Goal: Task Accomplishment & Management: Use online tool/utility

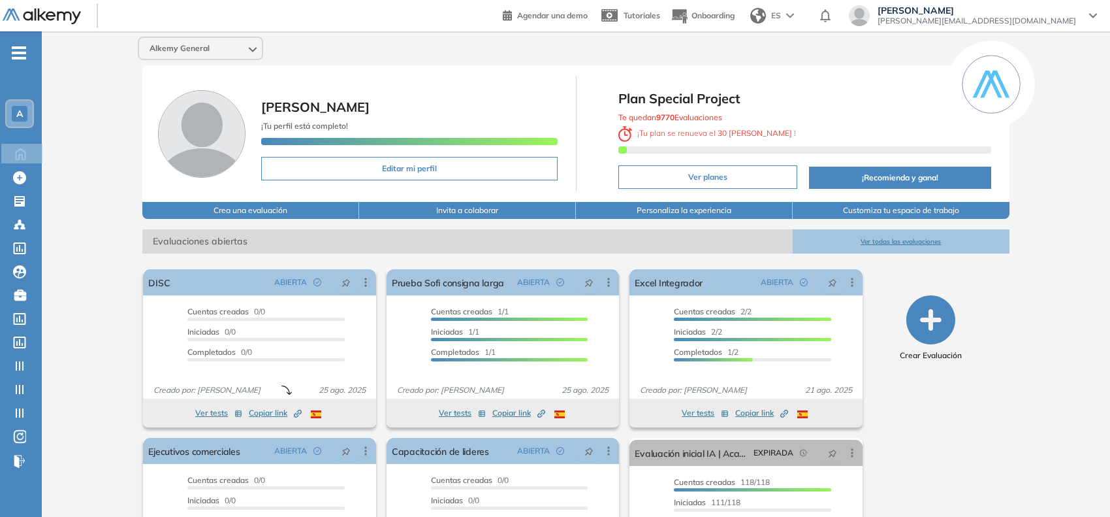
click at [25, 118] on div "A" at bounding box center [20, 114] width 16 height 16
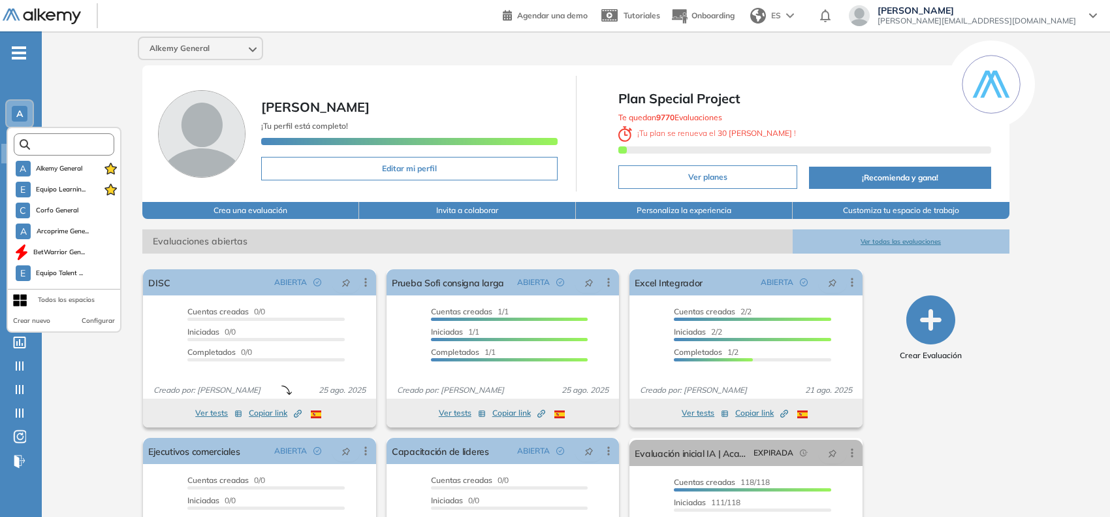
click at [63, 144] on input "text" at bounding box center [68, 145] width 76 height 10
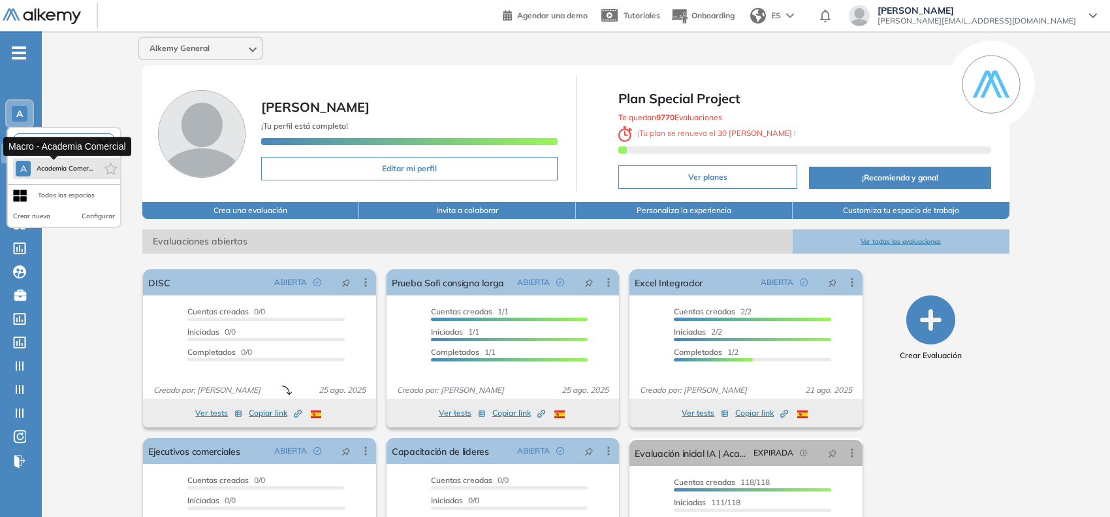
type input "*****"
click at [56, 165] on span "Academia Comer..." at bounding box center [64, 168] width 57 height 10
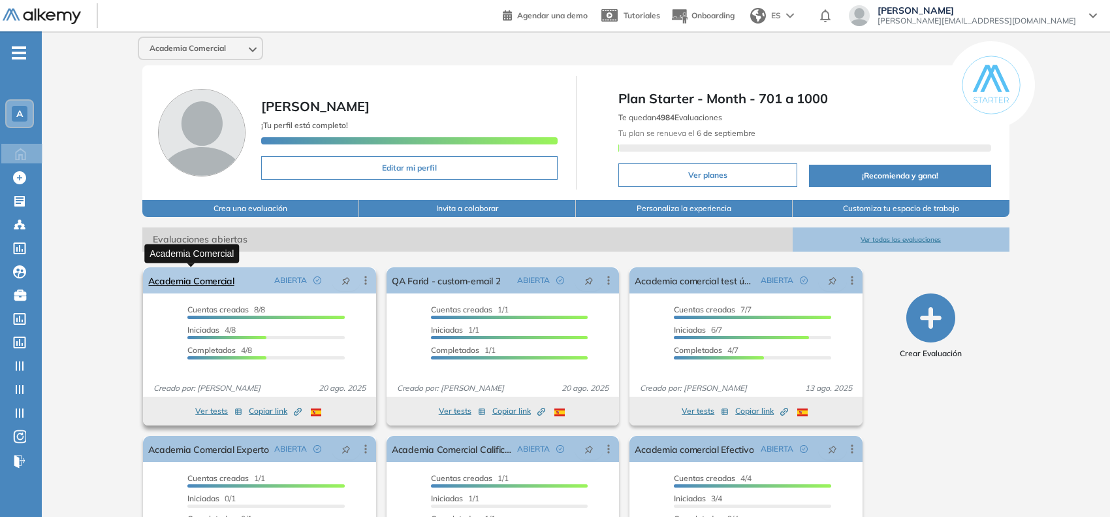
click at [160, 279] on link "Academia Comercial" at bounding box center [191, 280] width 86 height 26
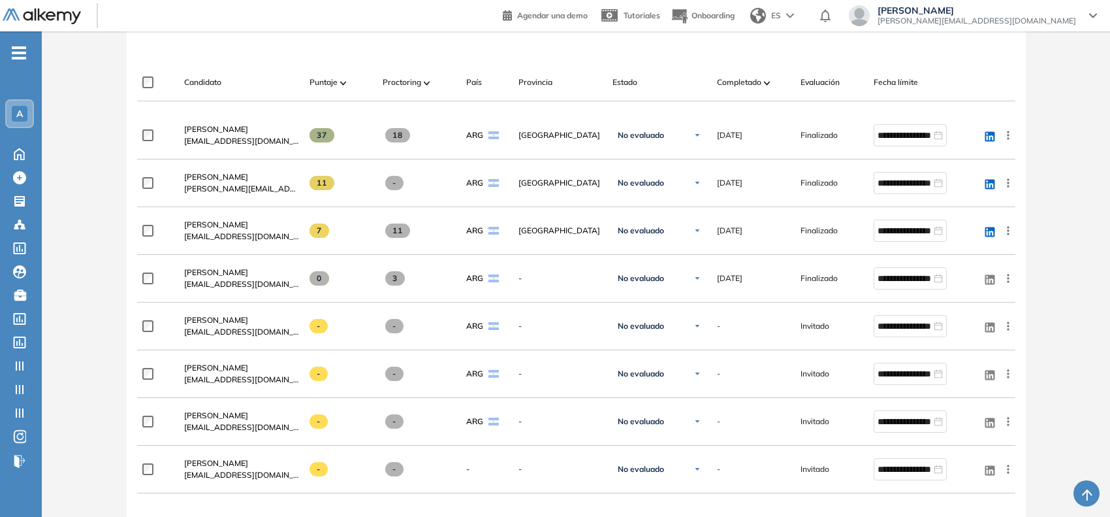
scroll to position [408, 0]
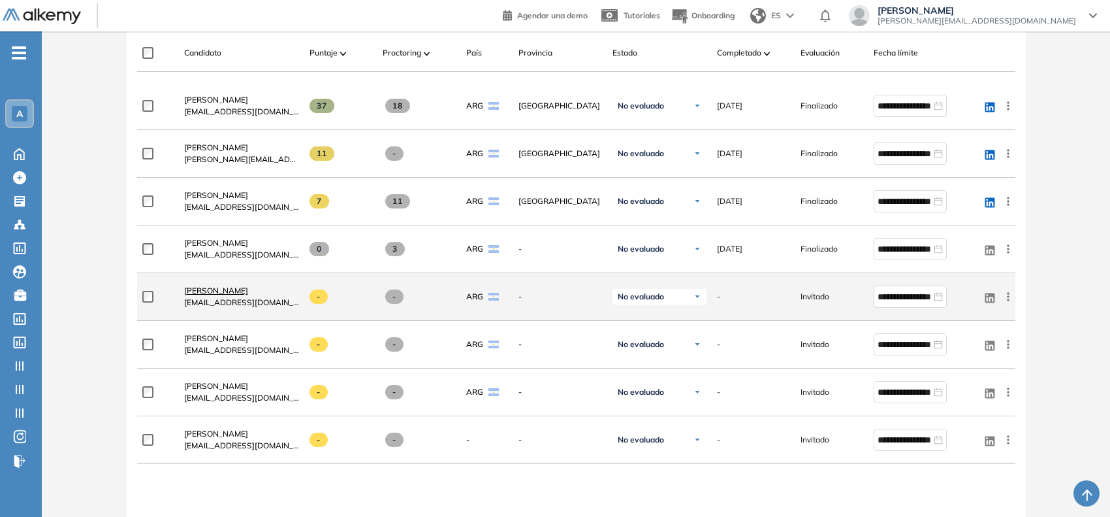
click at [197, 291] on span "[PERSON_NAME]" at bounding box center [216, 290] width 64 height 10
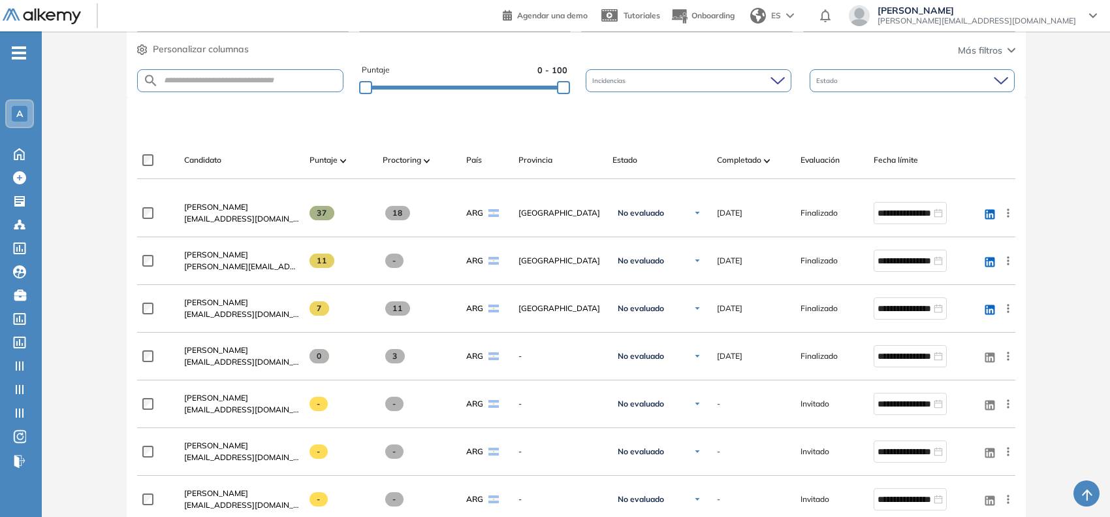
scroll to position [327, 0]
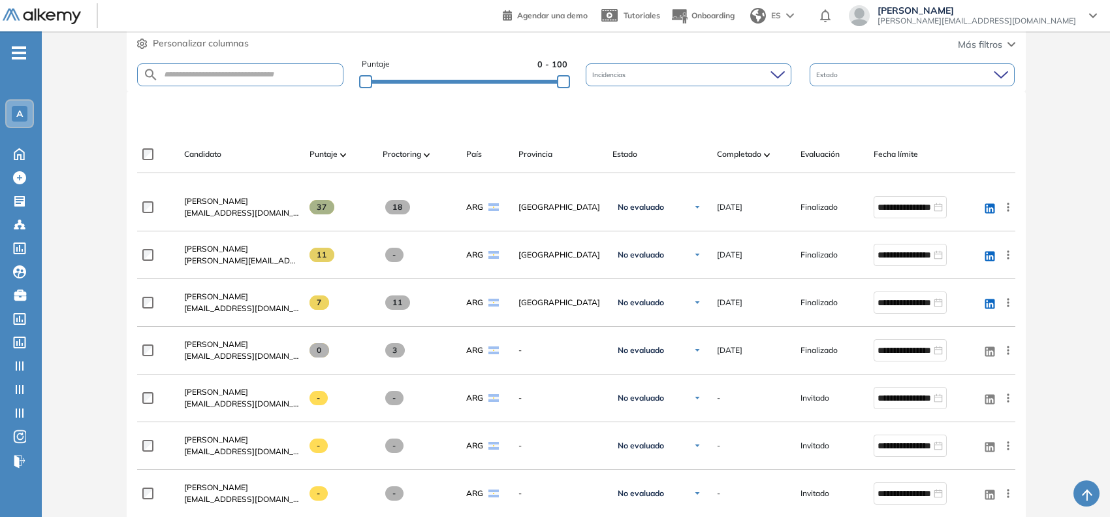
scroll to position [327, 0]
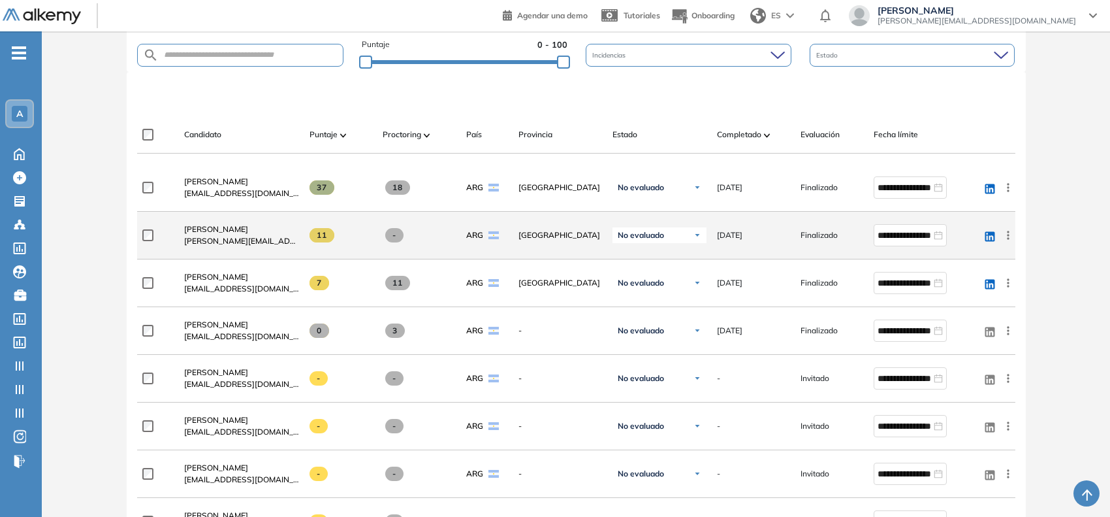
click at [1007, 232] on icon at bounding box center [1008, 235] width 13 height 13
click at [933, 325] on div "Reiniciar" at bounding box center [960, 328] width 87 height 14
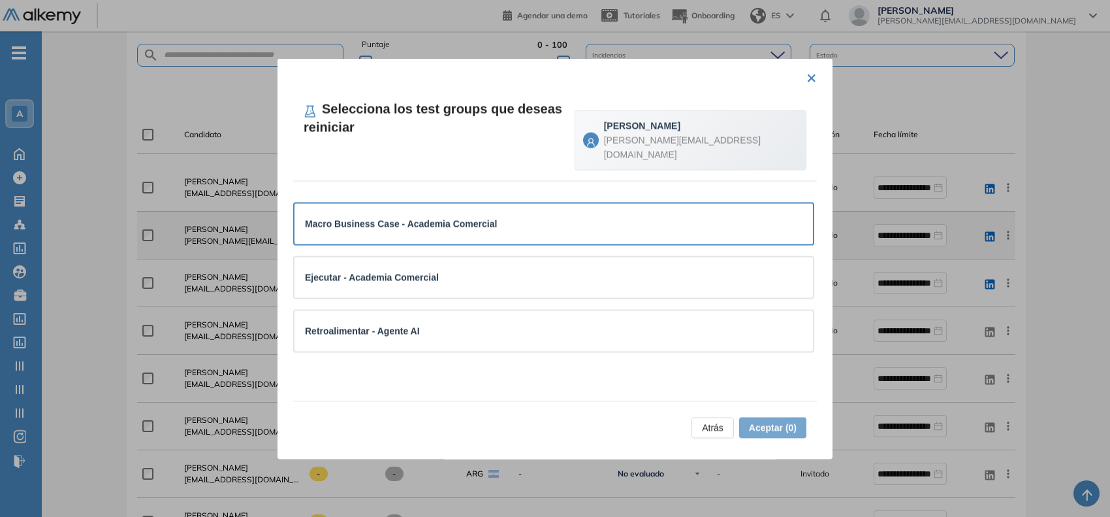
click at [436, 218] on strong "Macro Business Case - Academia Comercial" at bounding box center [401, 223] width 192 height 10
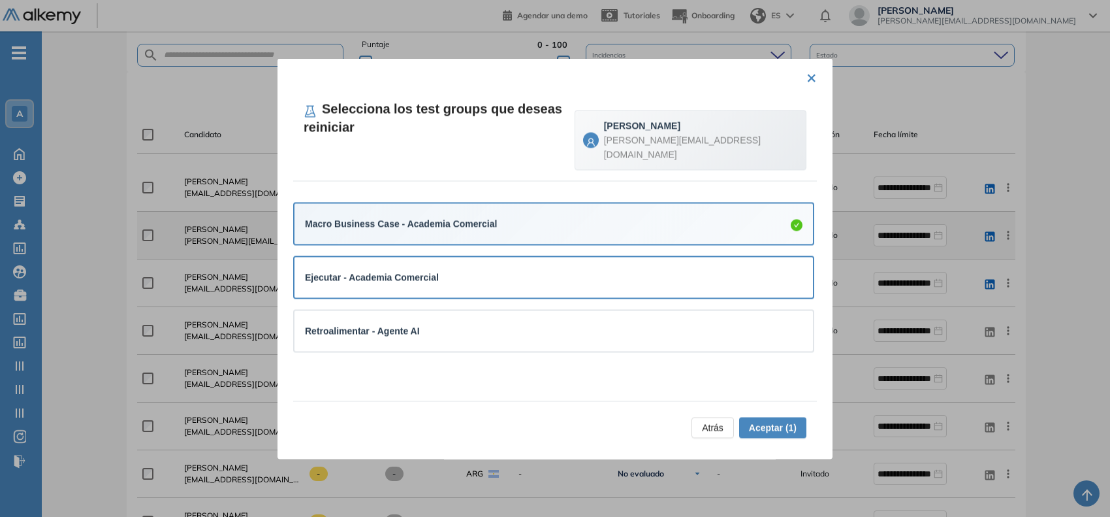
click at [412, 272] on strong "Ejecutar - Academia Comercial" at bounding box center [372, 277] width 134 height 10
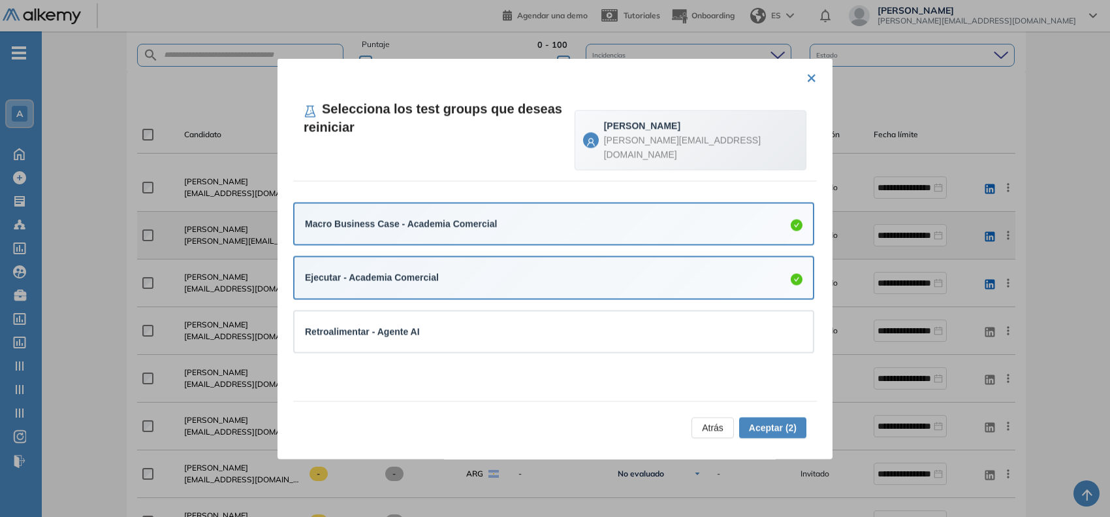
click at [441, 272] on div "Ejecutar - Academia Comercial" at bounding box center [554, 278] width 498 height 20
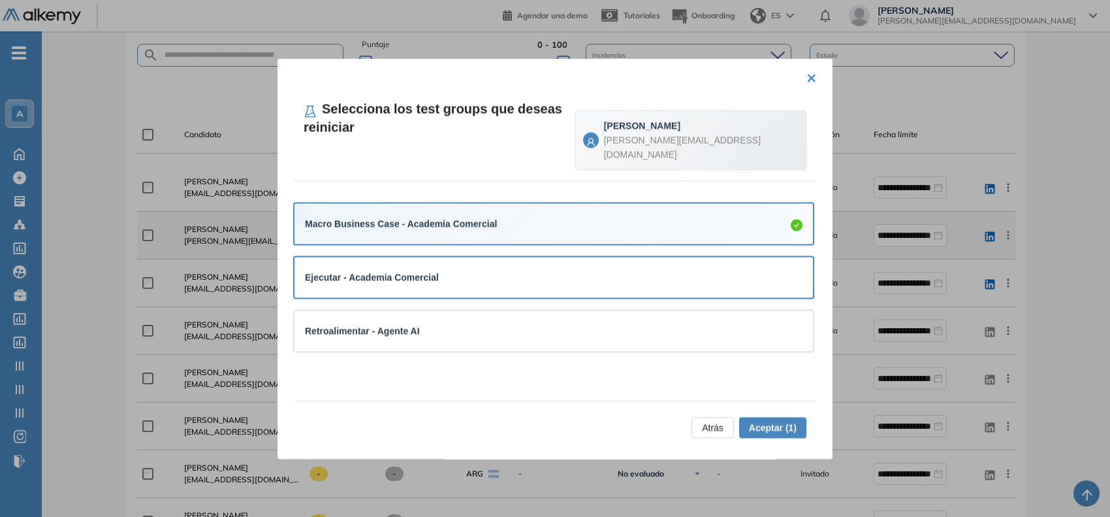
click at [442, 272] on div "Ejecutar - Academia Comercial" at bounding box center [554, 278] width 498 height 20
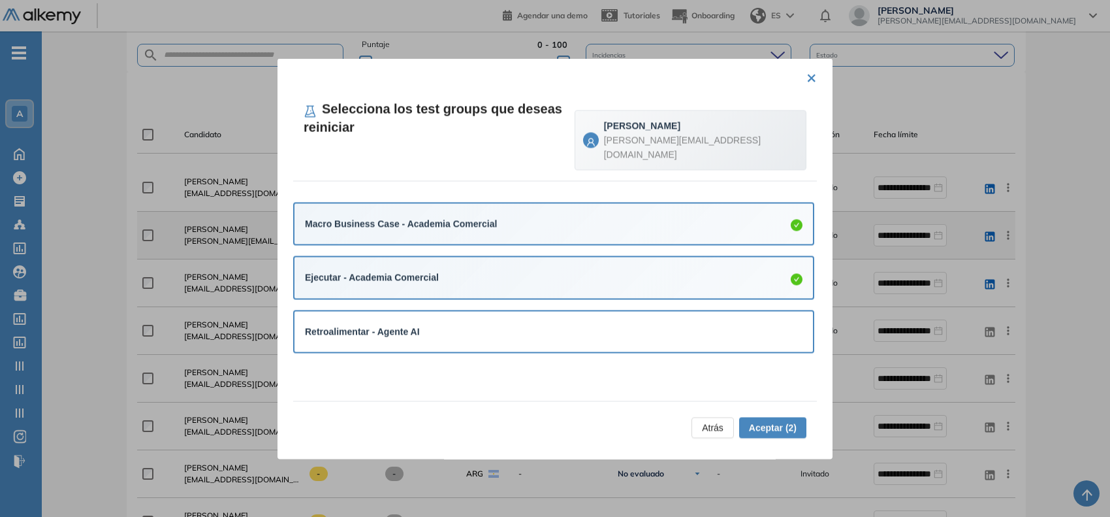
click at [433, 324] on div "Retroalimentar - Agente AI" at bounding box center [554, 331] width 498 height 14
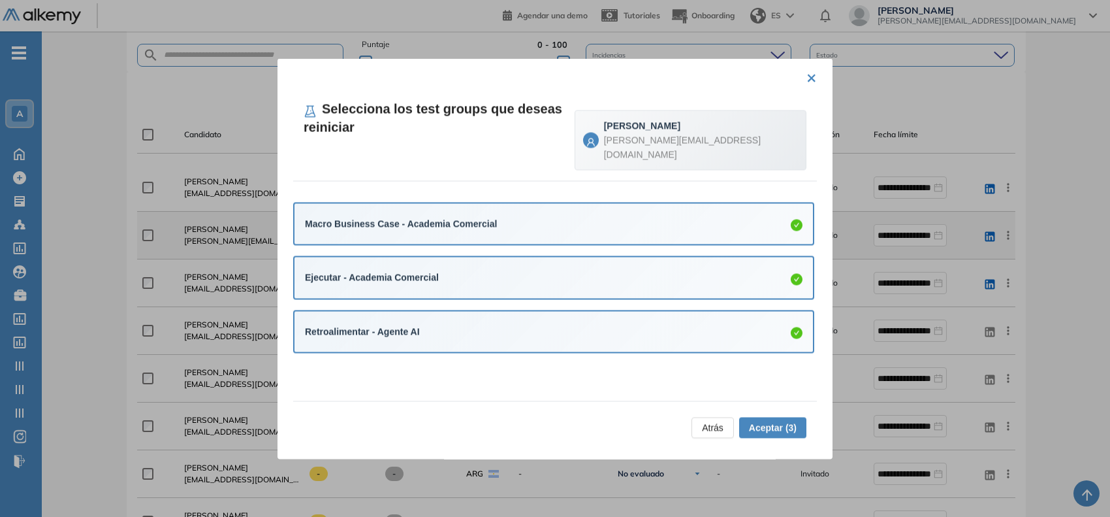
click at [771, 427] on span "Aceptar (3)" at bounding box center [773, 427] width 48 height 14
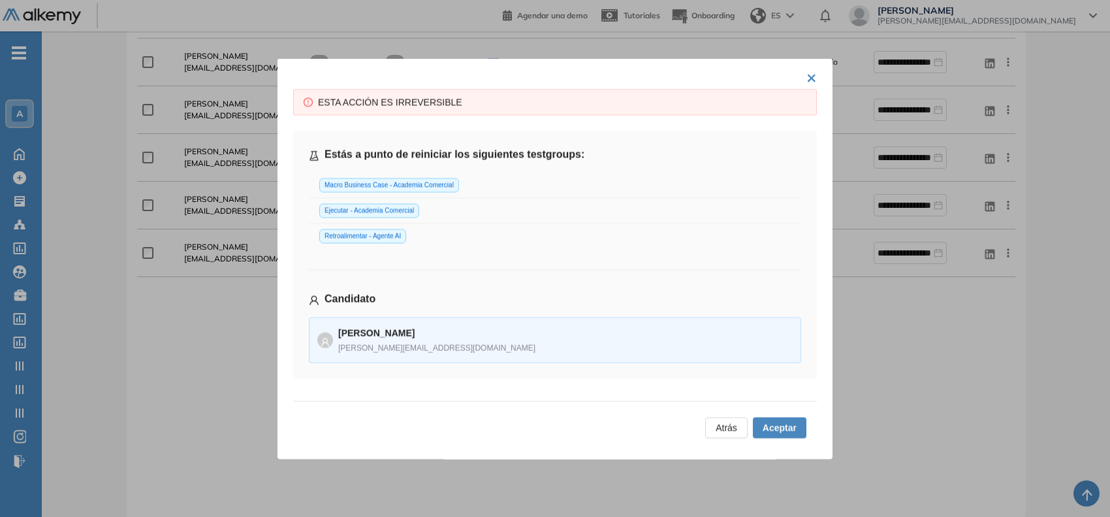
scroll to position [612, 0]
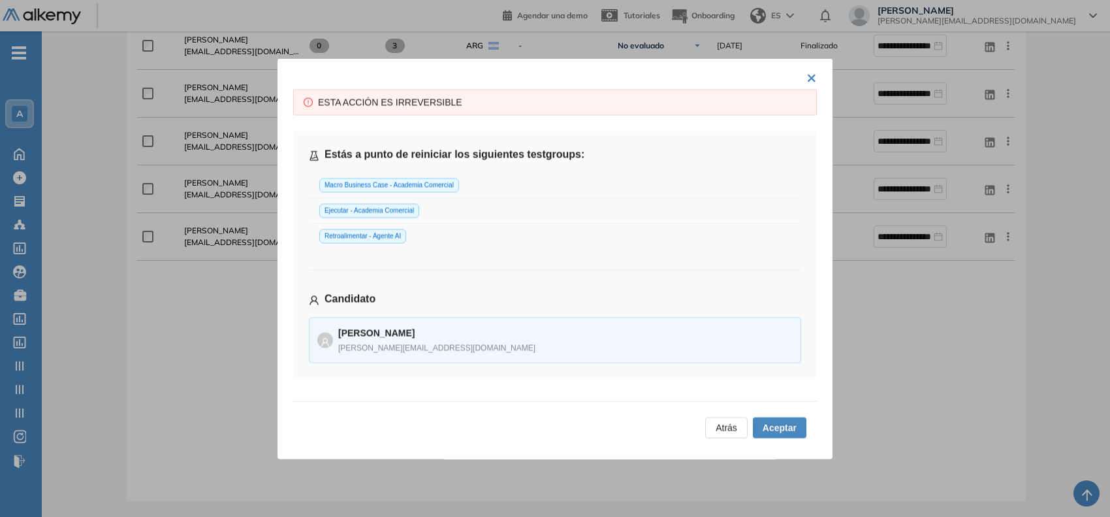
click at [792, 428] on span "Aceptar" at bounding box center [780, 427] width 34 height 14
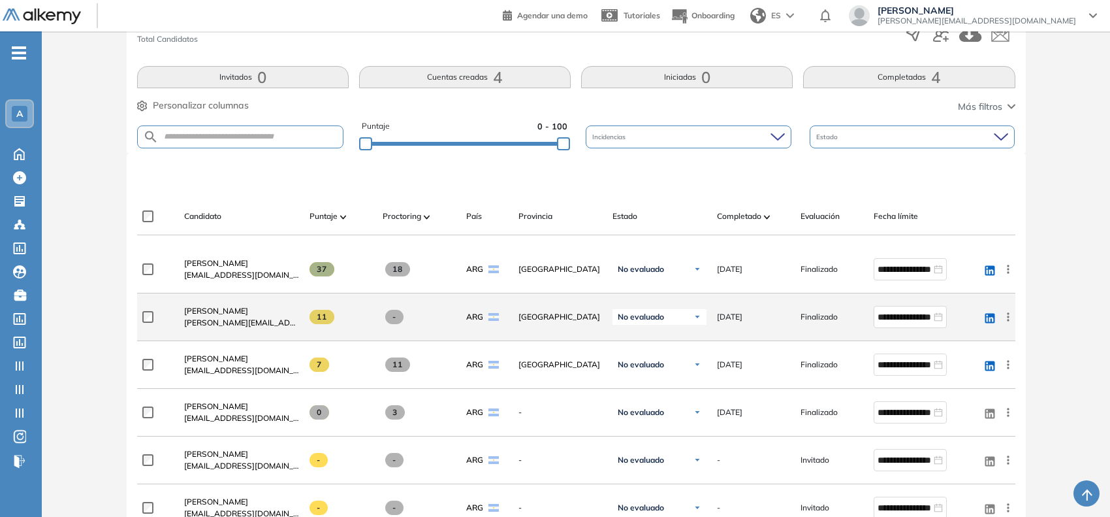
scroll to position [0, 0]
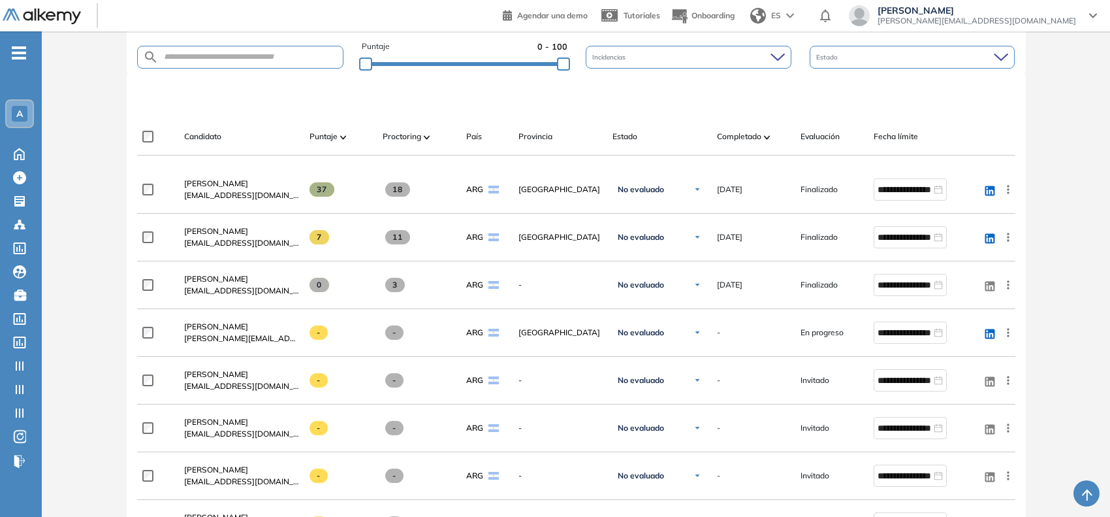
scroll to position [327, 0]
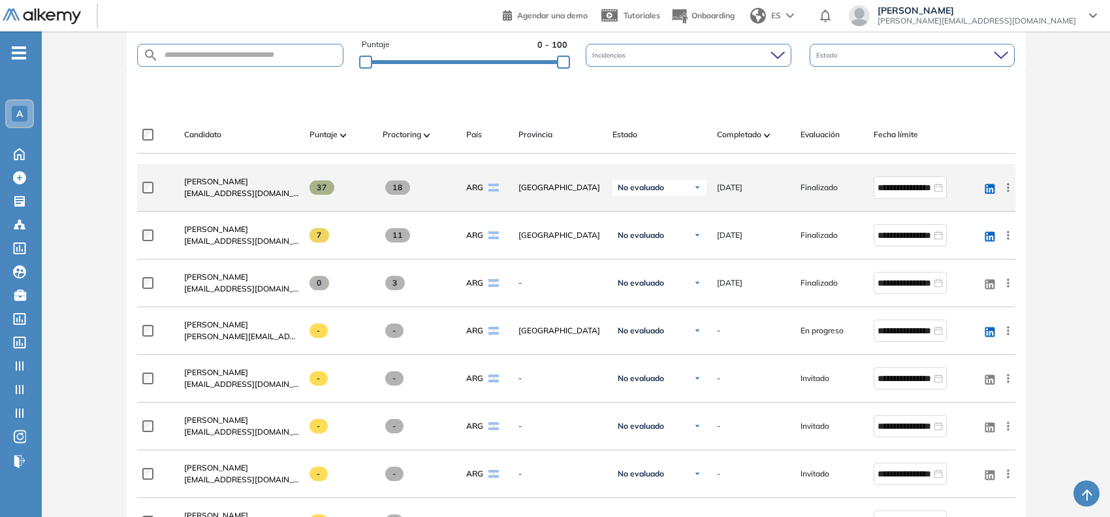
click at [1006, 188] on icon at bounding box center [1008, 187] width 13 height 13
click at [937, 245] on div "Enviar email" at bounding box center [960, 238] width 87 height 14
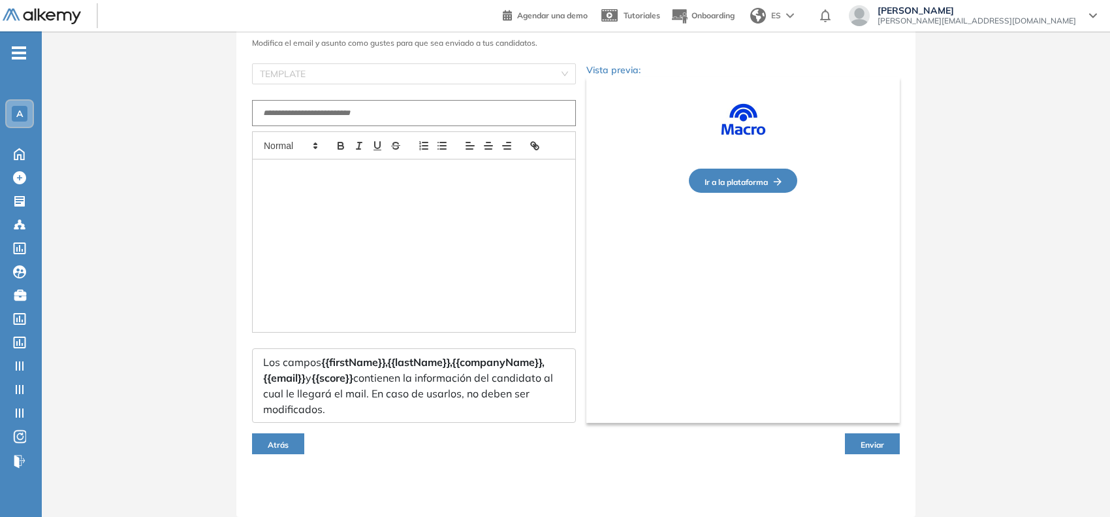
scroll to position [72, 0]
click at [549, 74] on input "search" at bounding box center [409, 74] width 299 height 20
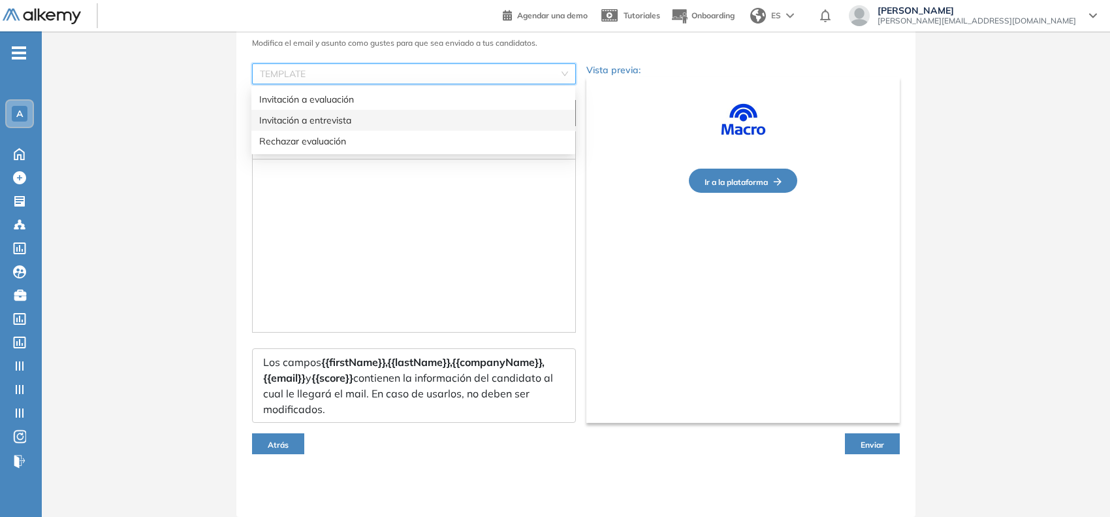
click at [150, 109] on div "Personaliza el email para tu candidato Modifica el email y asunto como gustes p…" at bounding box center [576, 251] width 1069 height 531
